Goal: Task Accomplishment & Management: Use online tool/utility

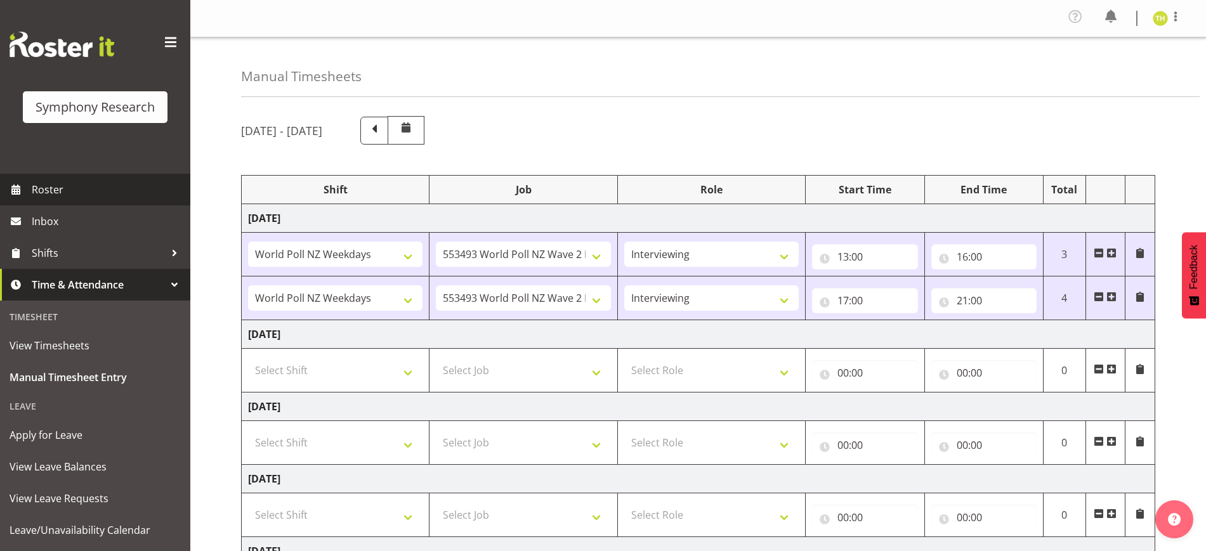
select select "41604"
select select "10527"
select select "47"
select select "41604"
select select "10527"
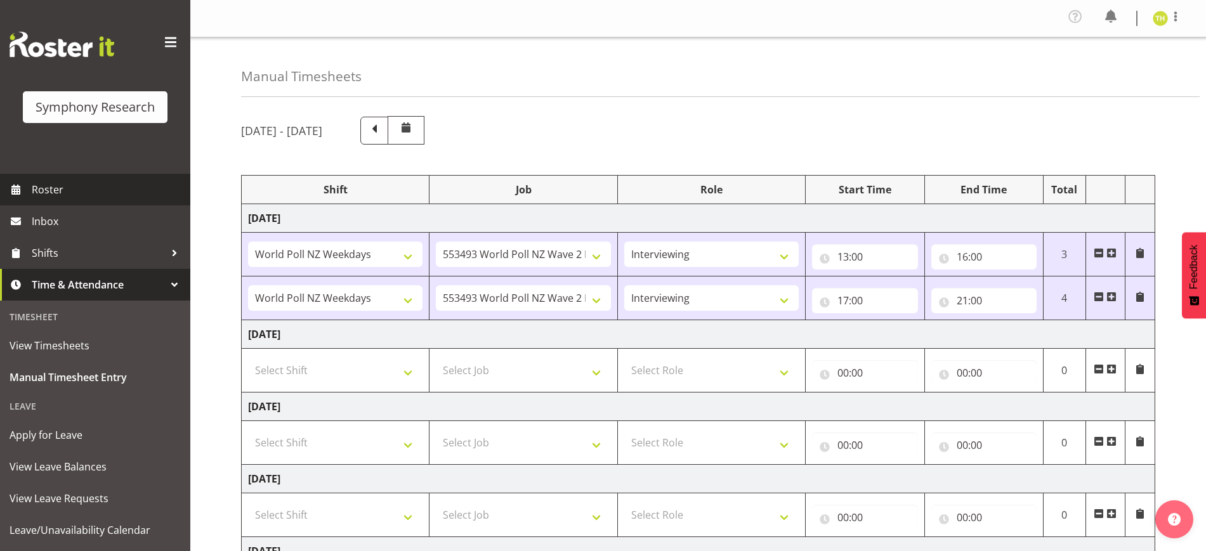
select select "47"
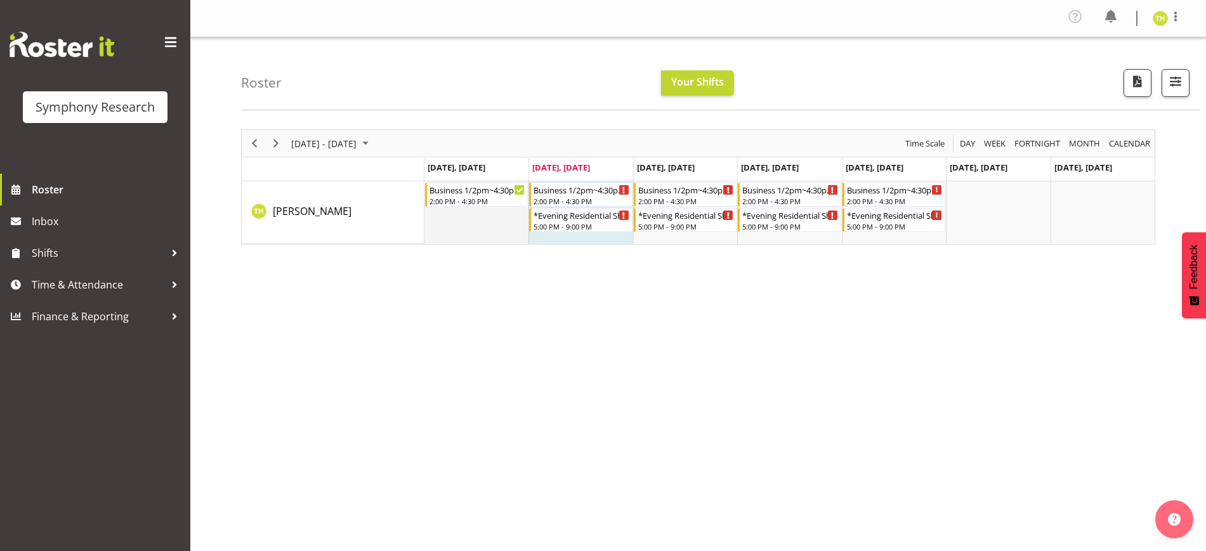
click at [470, 218] on td "Timeline Week of September 2, 2025" at bounding box center [476, 212] width 104 height 63
click at [590, 224] on div "5:00 PM - 9:00 PM" at bounding box center [582, 226] width 96 height 10
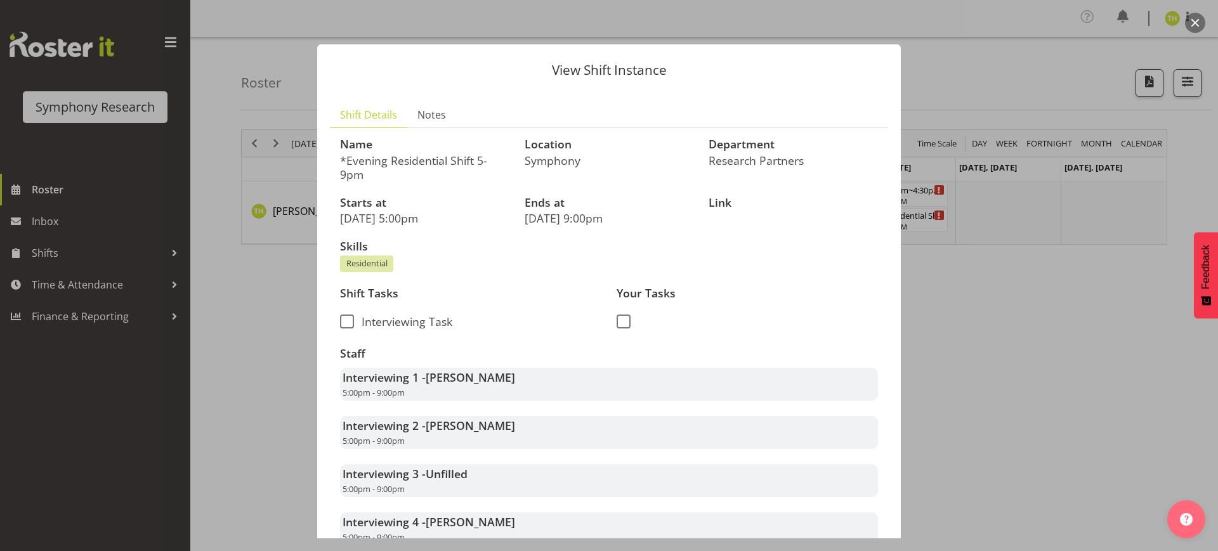
click at [992, 355] on div at bounding box center [609, 275] width 1218 height 551
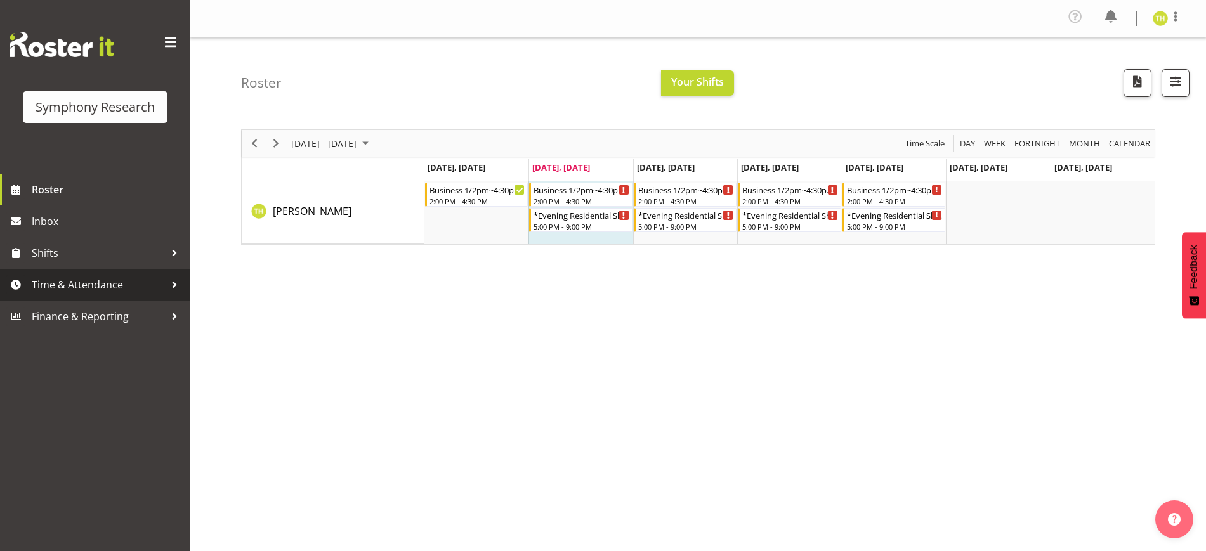
click at [84, 286] on span "Time & Attendance" at bounding box center [98, 284] width 133 height 19
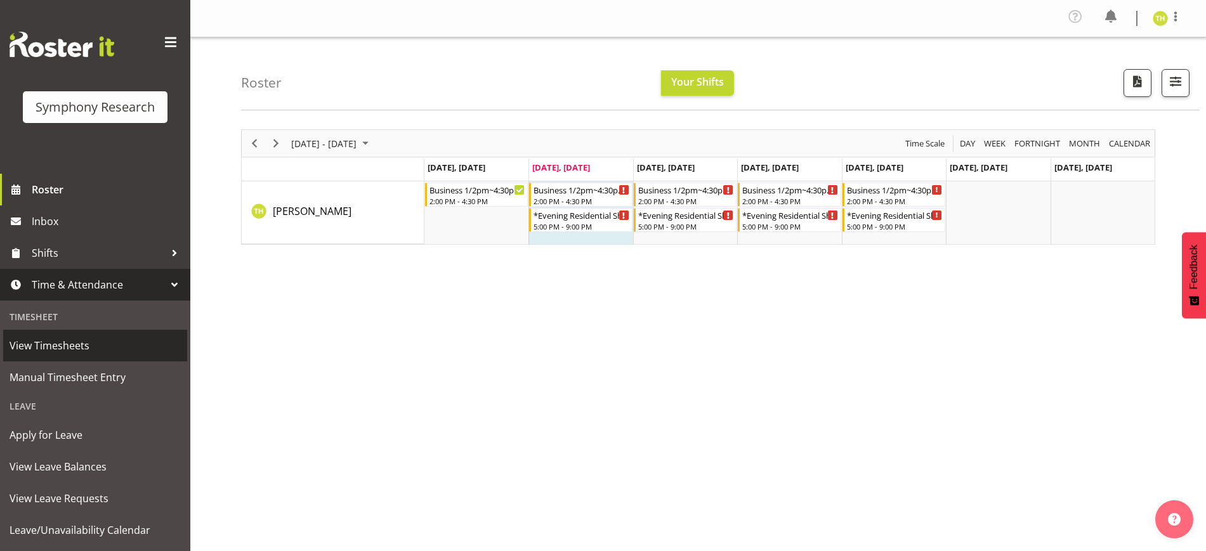
click at [78, 349] on span "View Timesheets" at bounding box center [95, 345] width 171 height 19
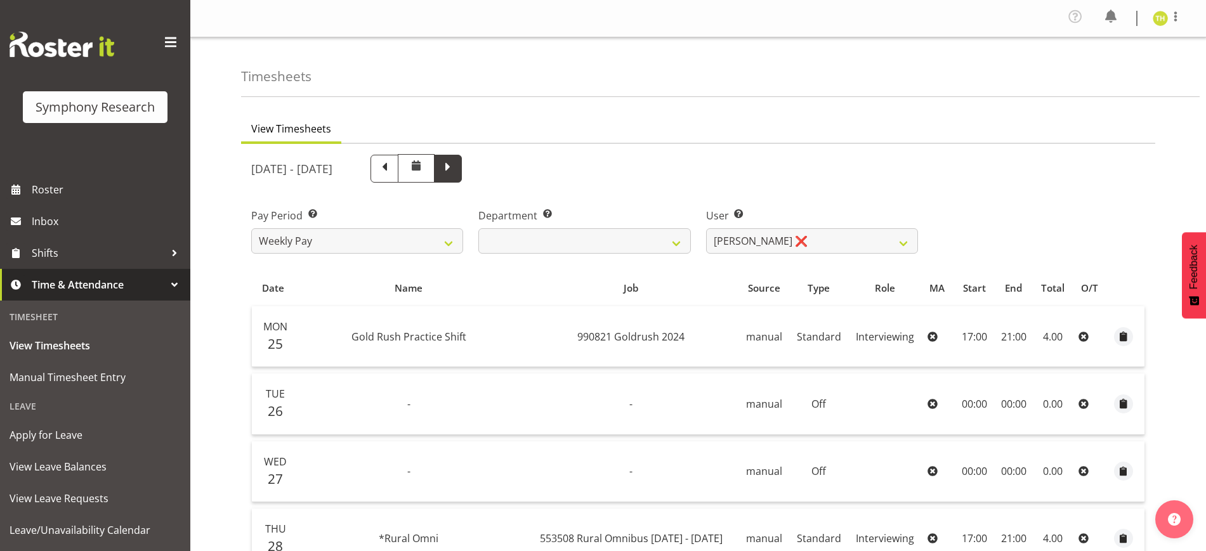
click at [456, 163] on span at bounding box center [448, 167] width 16 height 16
select select
